Goal: Task Accomplishment & Management: Manage account settings

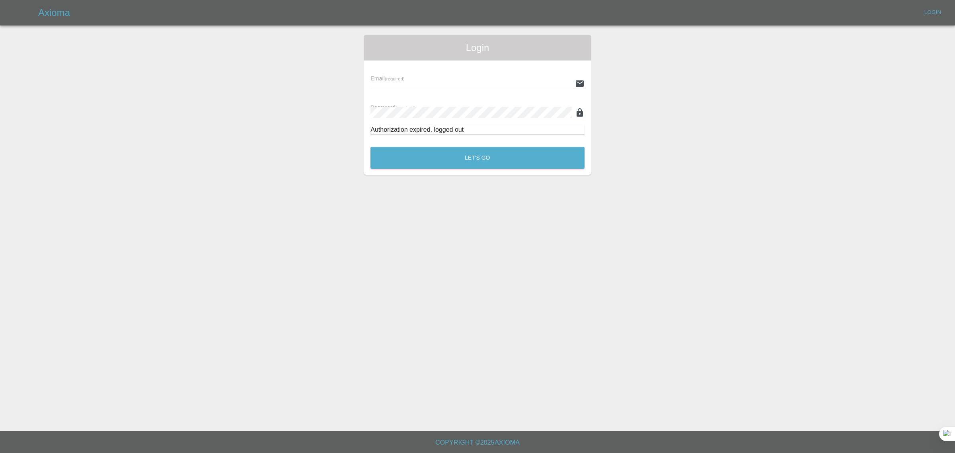
type input "bookkeeping@fifoaccounting.com"
click at [484, 158] on button "Let's Go" at bounding box center [477, 158] width 214 height 22
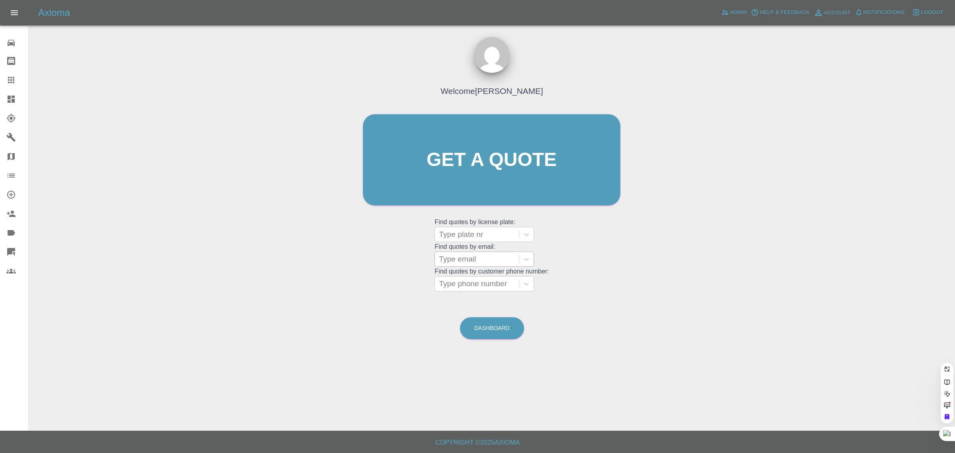
click at [466, 261] on div at bounding box center [477, 258] width 76 height 11
paste input "nigel.strickland@robertpochin.co.uk"
type input "nigel.strickland@robertpochin.co.uk"
click at [474, 279] on div "NS10NRS, Archived" at bounding box center [484, 279] width 99 height 16
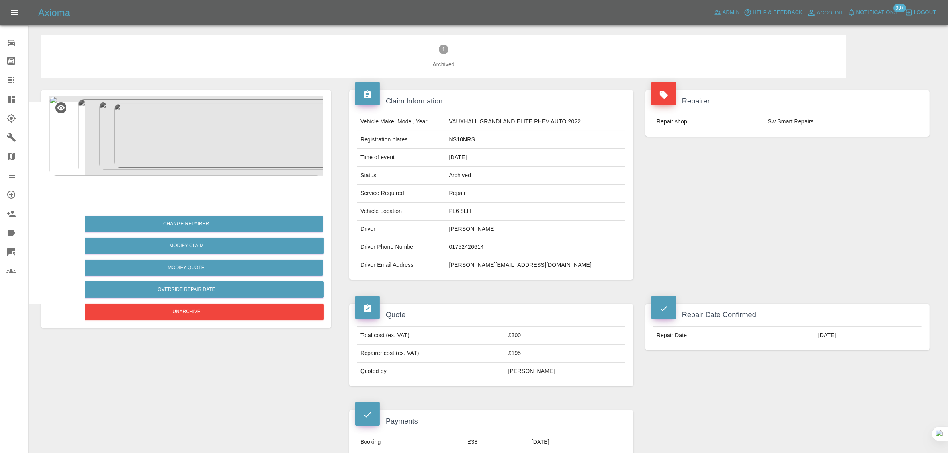
click at [20, 84] on div at bounding box center [17, 80] width 22 height 10
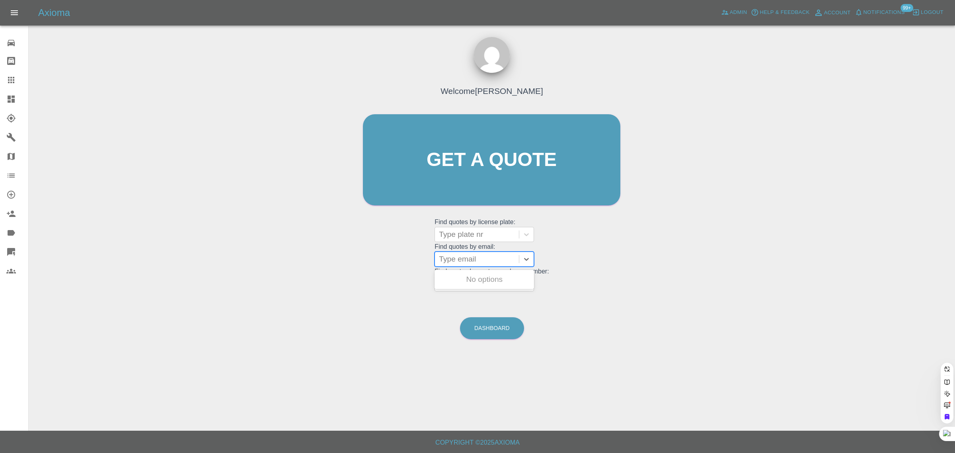
click at [458, 259] on div at bounding box center [477, 258] width 76 height 11
paste input "mcdonald_ewan@hotmail.co.uk"
type input "mcdonald_ewan@hotmail.co.uk"
click at [466, 284] on div "LB17YUC, Awaiting Repair" at bounding box center [484, 283] width 99 height 25
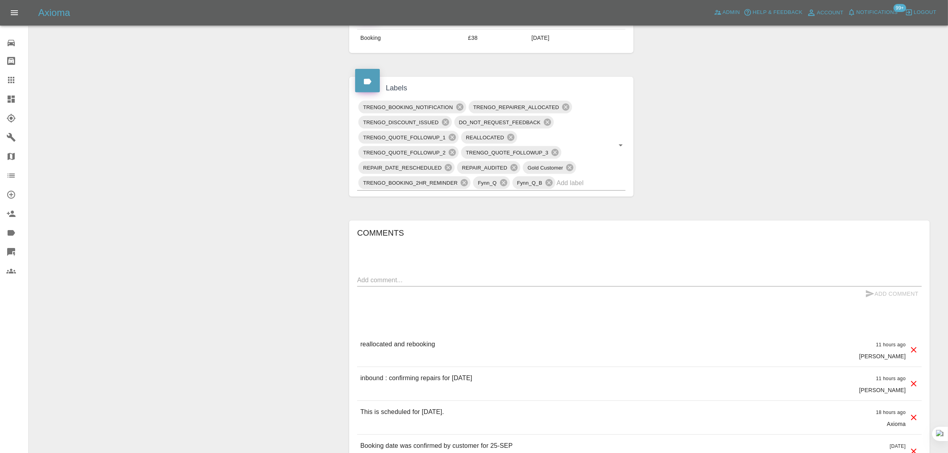
scroll to position [448, 0]
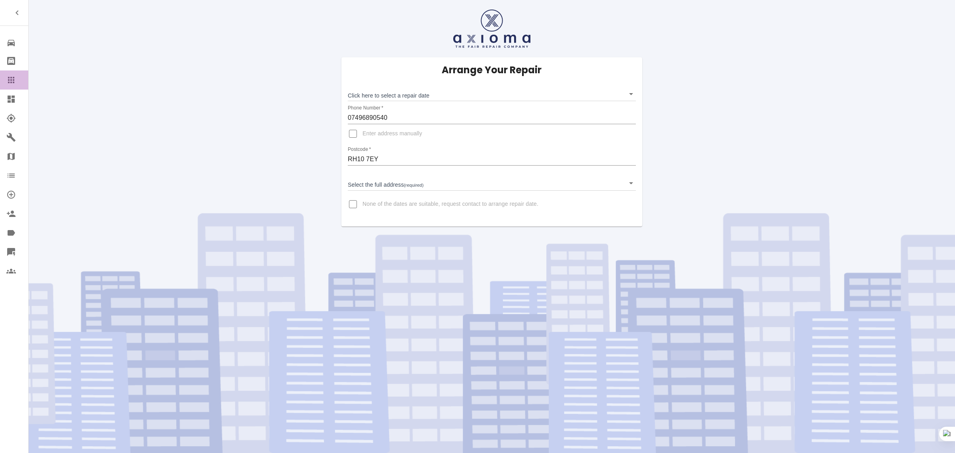
click at [13, 78] on icon at bounding box center [11, 80] width 6 height 6
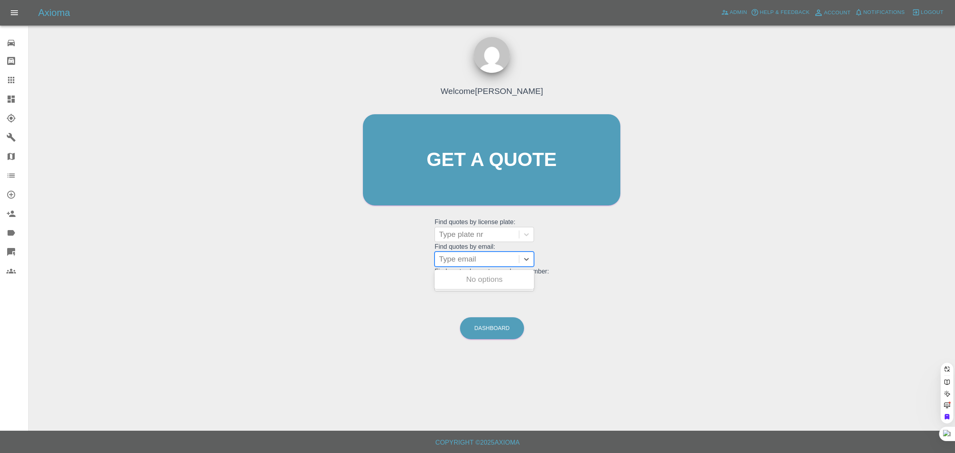
click at [484, 260] on div at bounding box center [477, 258] width 76 height 11
paste input "[EMAIL_ADDRESS][DOMAIN_NAME]"
type input "[EMAIL_ADDRESS][DOMAIN_NAME]"
click at [480, 284] on div "EG68 OOV, Archived" at bounding box center [484, 279] width 99 height 16
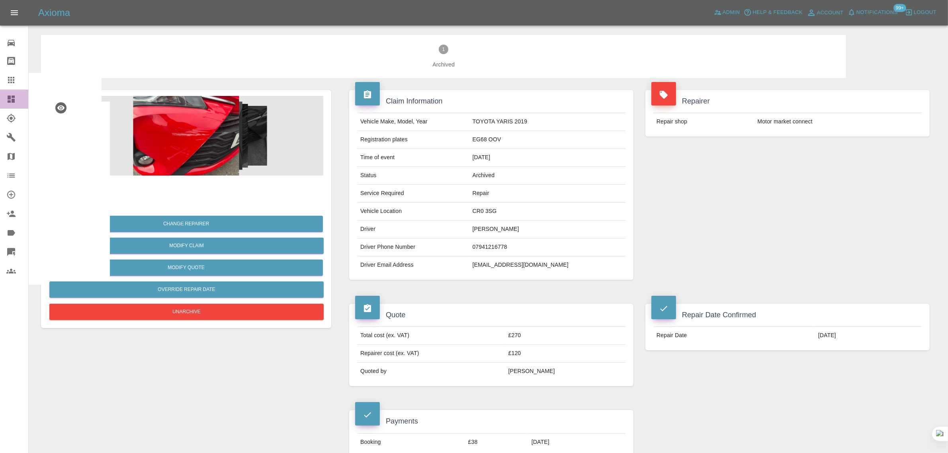
click at [9, 93] on link "Dashboard" at bounding box center [14, 99] width 28 height 19
click at [9, 85] on link "Claims" at bounding box center [14, 79] width 28 height 19
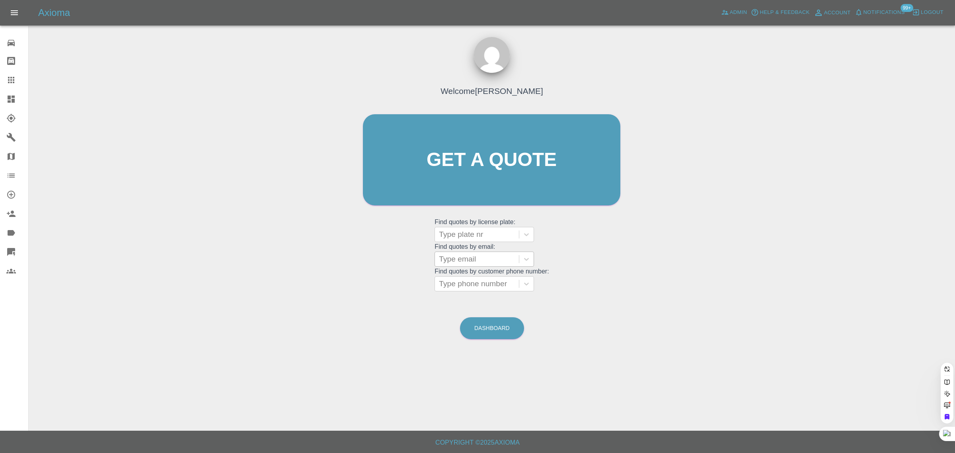
click at [456, 259] on div at bounding box center [477, 258] width 76 height 11
paste input "[EMAIL_ADDRESS][DOMAIN_NAME]"
type input "[EMAIL_ADDRESS][DOMAIN_NAME]"
click at [470, 275] on div "DV25UXU, Awaiting Repair" at bounding box center [484, 283] width 99 height 25
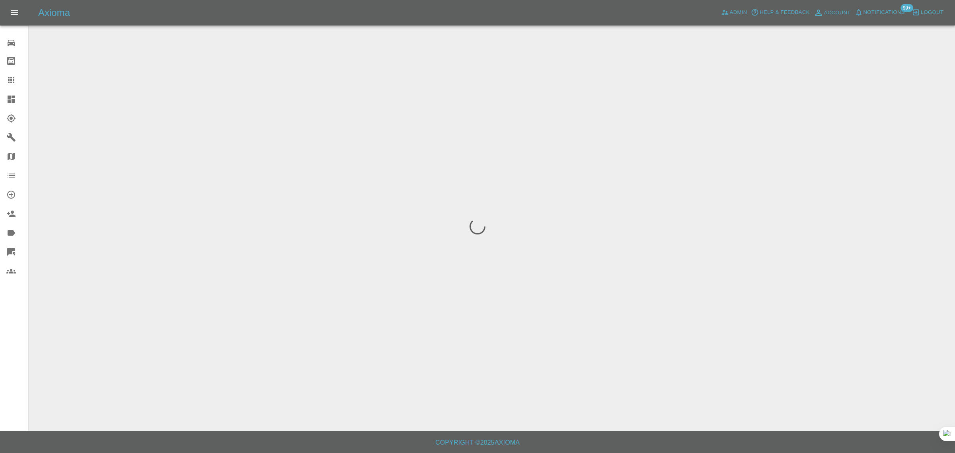
click at [14, 324] on div "0 Repair home Bodyshop home Claims Dashboard Explorer Garages Map Organization …" at bounding box center [14, 226] width 29 height 453
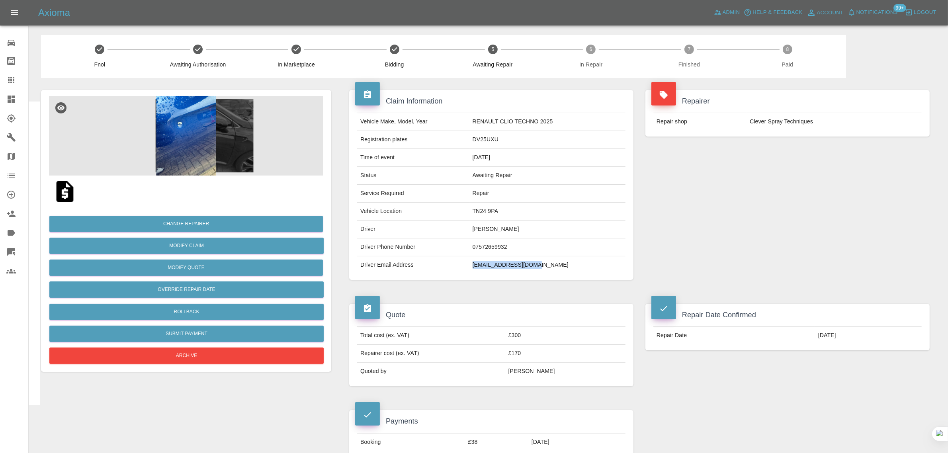
drag, startPoint x: 482, startPoint y: 267, endPoint x: 566, endPoint y: 270, distance: 84.8
click at [566, 270] on td "[EMAIL_ADDRESS][DOMAIN_NAME]" at bounding box center [547, 265] width 156 height 18
copy td "[EMAIL_ADDRESS][DOMAIN_NAME]"
click at [21, 84] on div at bounding box center [17, 80] width 22 height 10
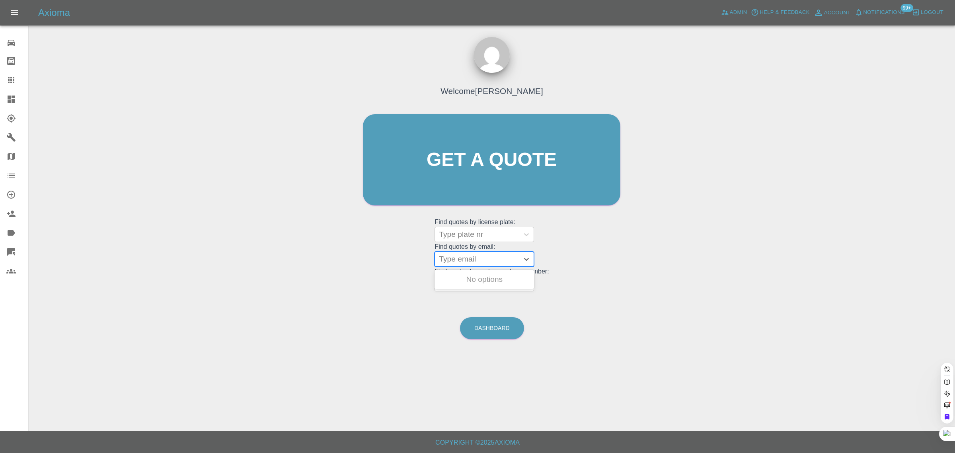
click at [448, 260] on div at bounding box center [477, 258] width 76 height 11
paste input "[EMAIL_ADDRESS][DOMAIN_NAME]"
type input "[EMAIL_ADDRESS][DOMAIN_NAME]"
click at [461, 287] on div "FE02ENG, Awaiting Authorisation" at bounding box center [484, 283] width 99 height 25
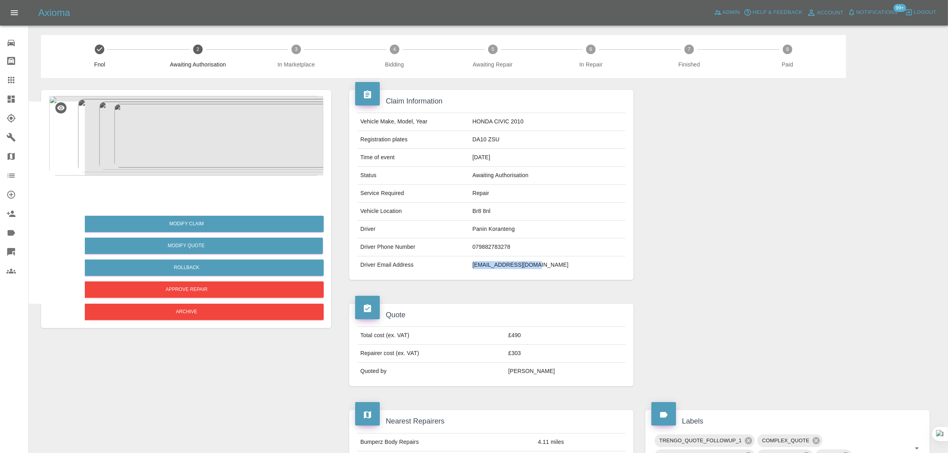
drag, startPoint x: 498, startPoint y: 267, endPoint x: 571, endPoint y: 264, distance: 73.3
click at [571, 264] on td "paninkoran@gmail.com" at bounding box center [547, 265] width 156 height 18
copy td "paninkoran@gmail.com"
drag, startPoint x: 498, startPoint y: 142, endPoint x: 539, endPoint y: 139, distance: 41.5
click at [539, 139] on td "DA10 ZSU" at bounding box center [547, 140] width 156 height 18
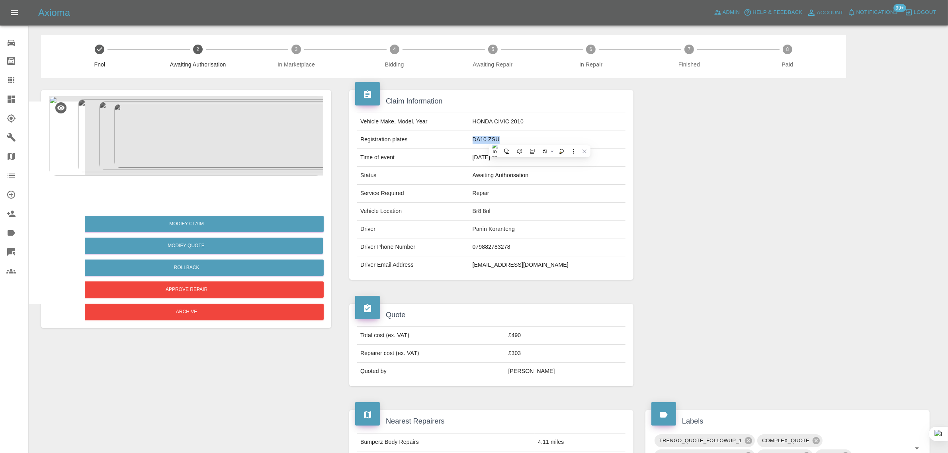
copy td "DA10 ZSU"
click at [62, 192] on img at bounding box center [64, 191] width 25 height 25
